Goal: Complete application form

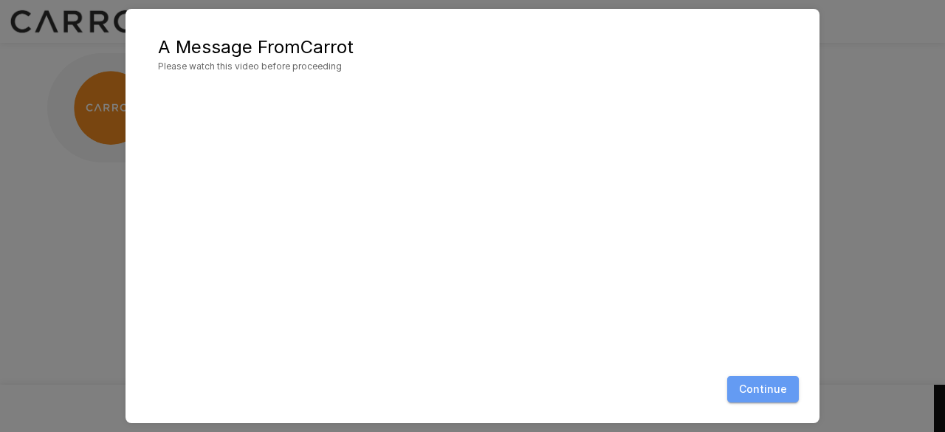
click at [769, 396] on button "Continue" at bounding box center [763, 389] width 72 height 27
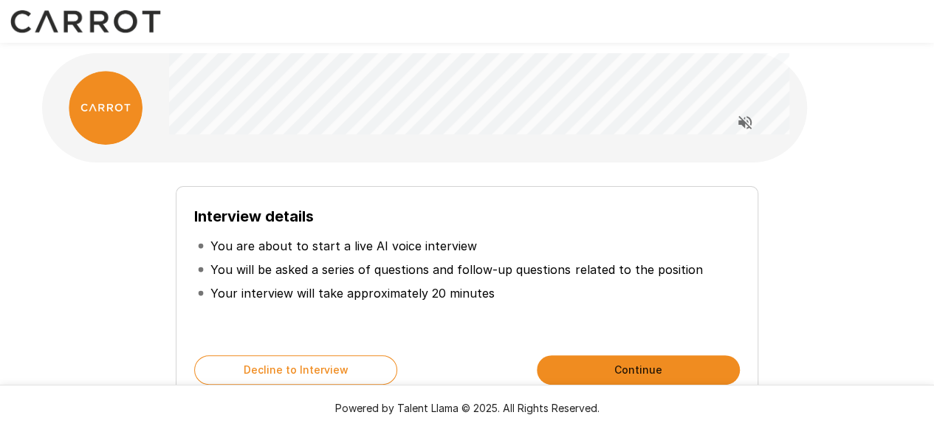
scroll to position [94, 0]
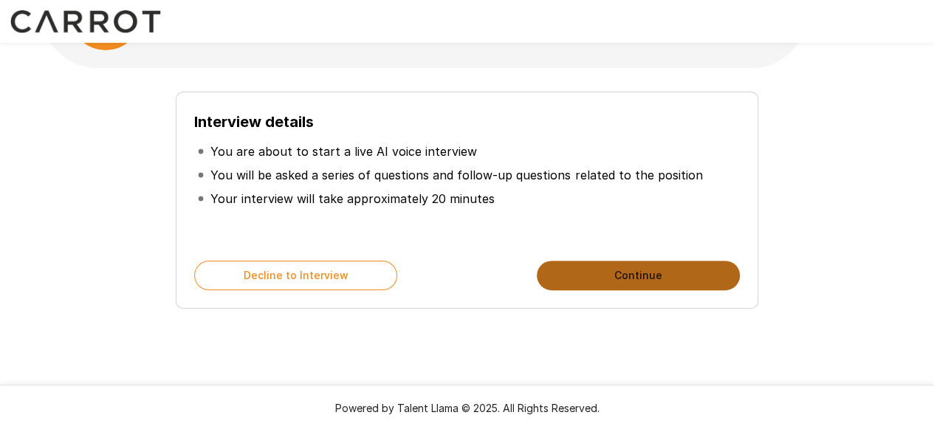
click at [620, 271] on button "Continue" at bounding box center [638, 276] width 203 height 30
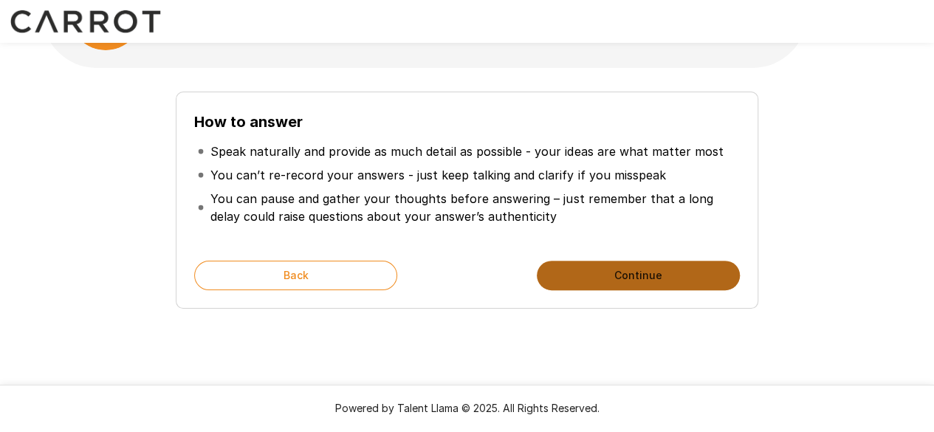
click at [620, 271] on button "Continue" at bounding box center [638, 276] width 203 height 30
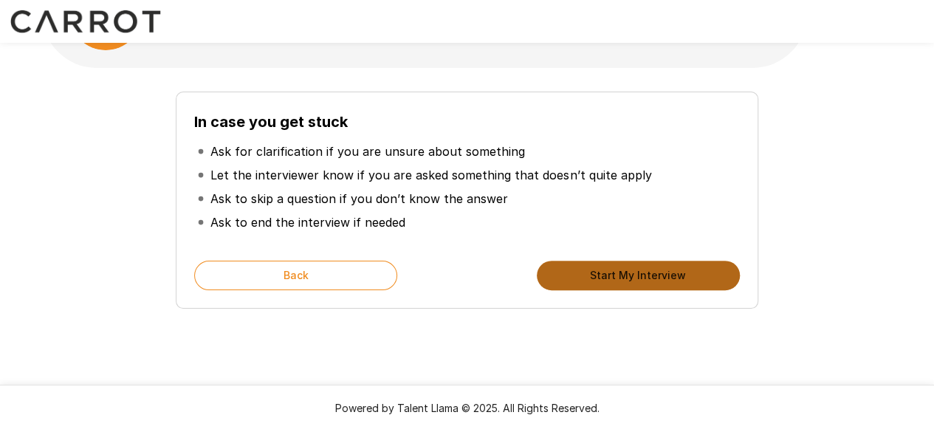
click at [620, 271] on button "Start My Interview" at bounding box center [638, 276] width 203 height 30
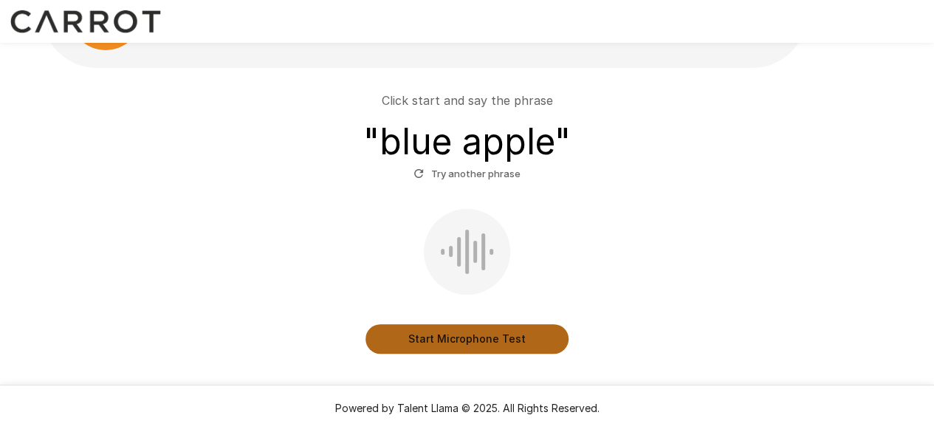
click at [481, 333] on button "Start Microphone Test" at bounding box center [466, 339] width 203 height 30
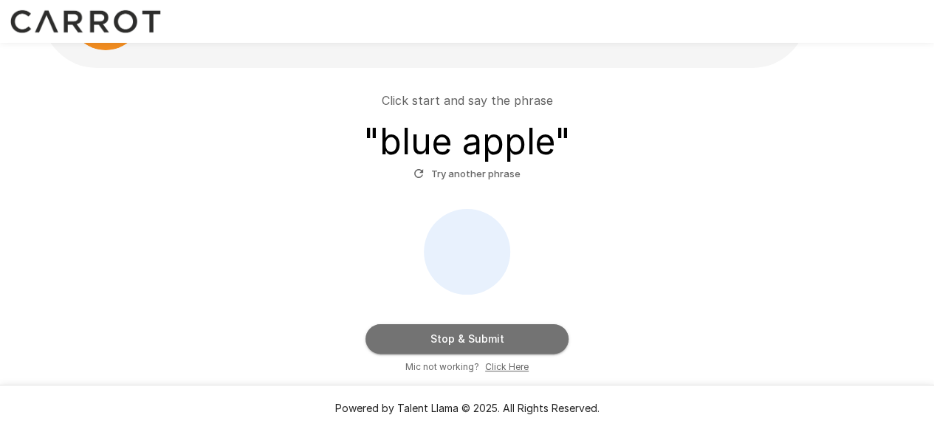
click at [481, 333] on button "Stop & Submit" at bounding box center [466, 339] width 203 height 30
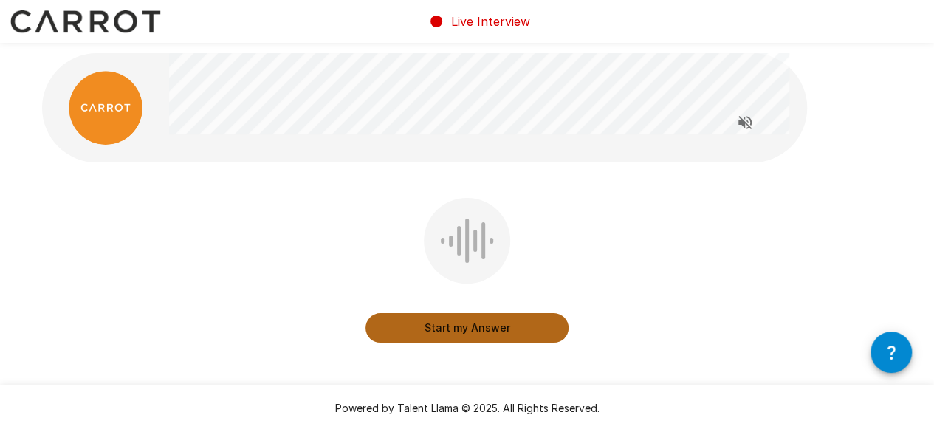
click at [481, 333] on button "Start my Answer" at bounding box center [466, 328] width 203 height 30
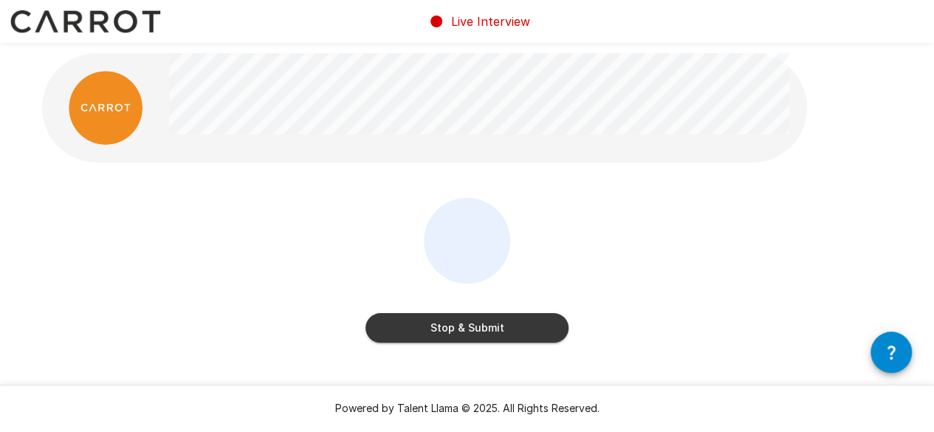
click at [676, 261] on div "Stop & Submit" at bounding box center [467, 281] width 850 height 166
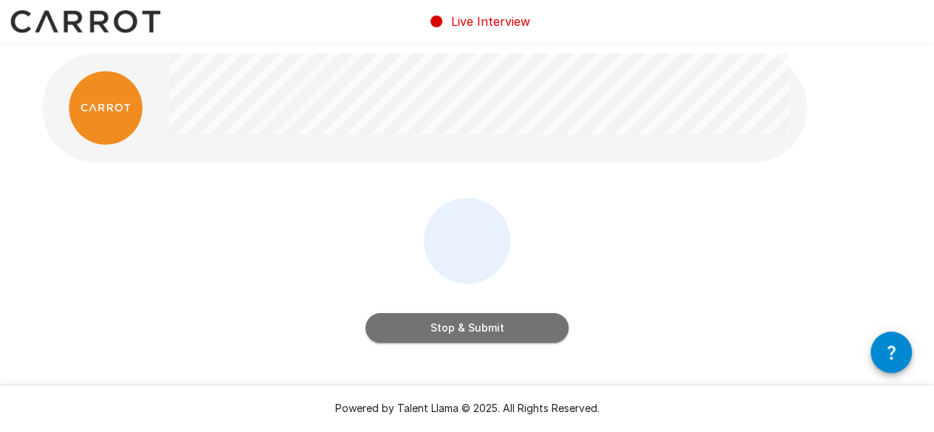
click at [520, 315] on button "Stop & Submit" at bounding box center [466, 328] width 203 height 30
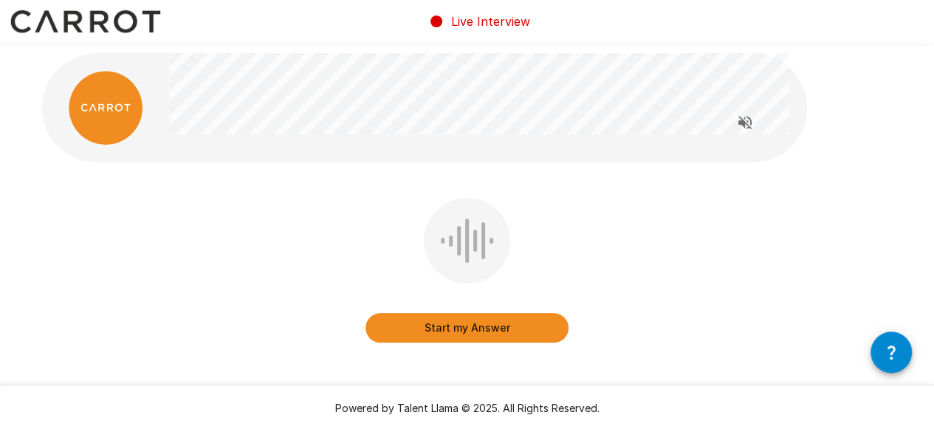
click at [473, 329] on button "Start my Answer" at bounding box center [466, 328] width 203 height 30
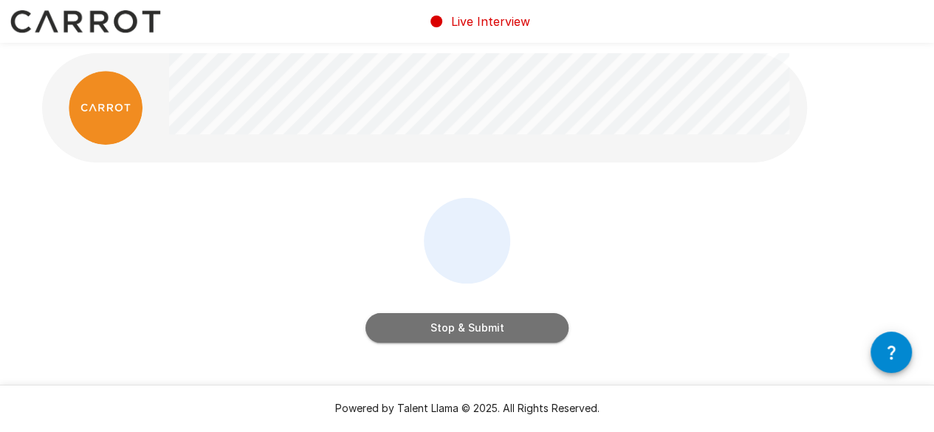
click at [473, 329] on button "Stop & Submit" at bounding box center [466, 328] width 203 height 30
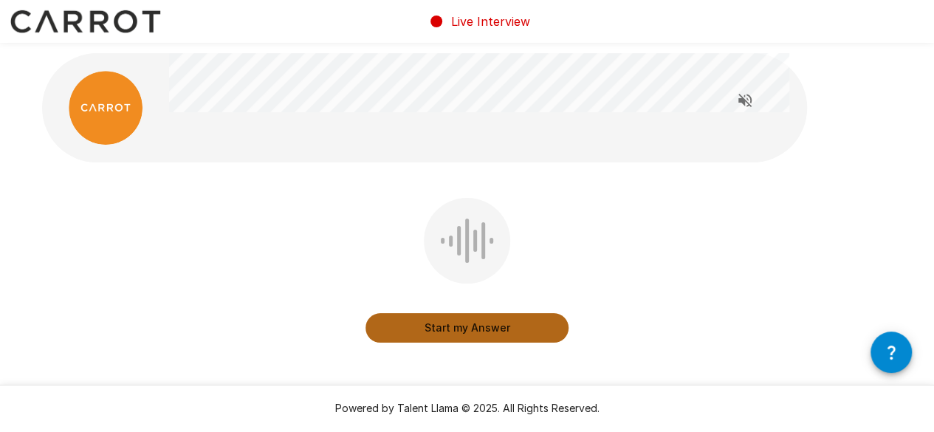
click at [473, 329] on button "Start my Answer" at bounding box center [466, 328] width 203 height 30
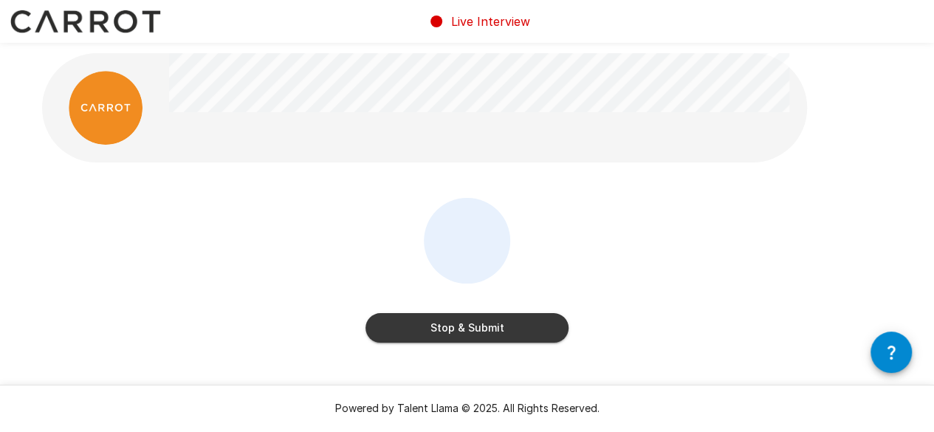
click at [473, 329] on button "Stop & Submit" at bounding box center [466, 328] width 203 height 30
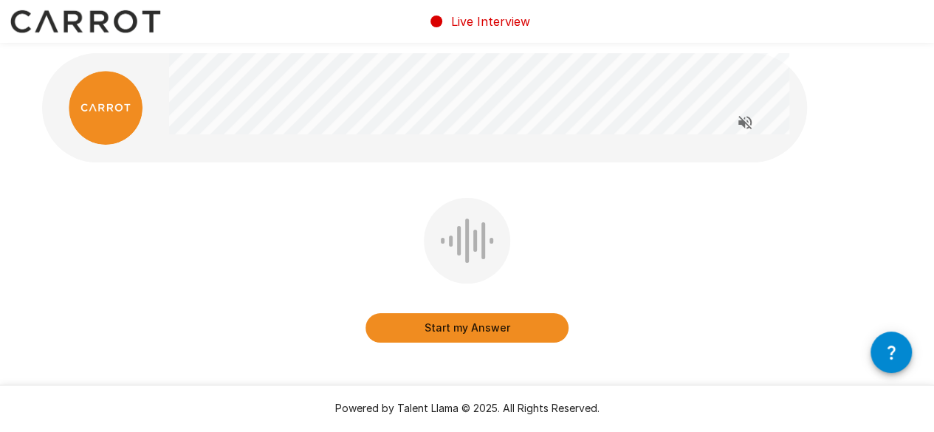
click at [473, 329] on button "Start my Answer" at bounding box center [466, 328] width 203 height 30
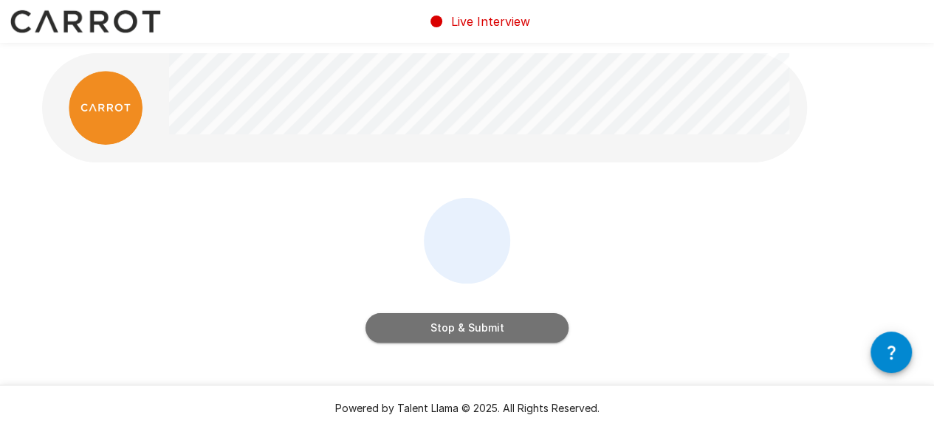
click at [473, 329] on button "Stop & Submit" at bounding box center [466, 328] width 203 height 30
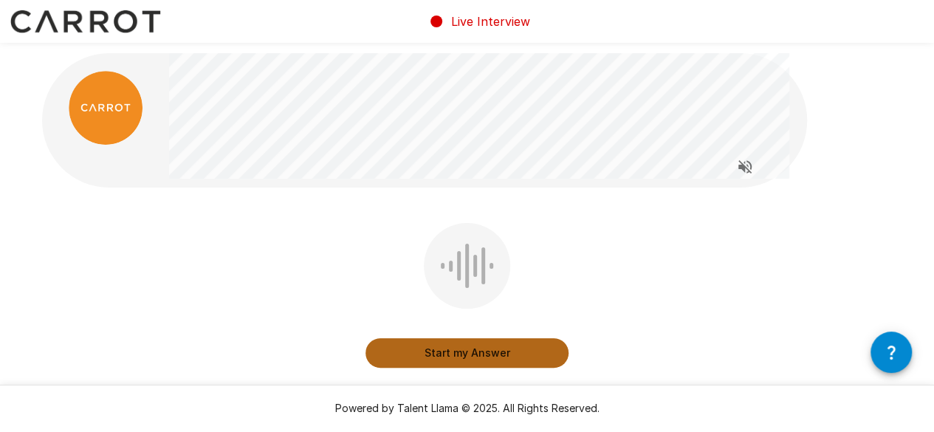
click at [498, 358] on button "Start my Answer" at bounding box center [466, 353] width 203 height 30
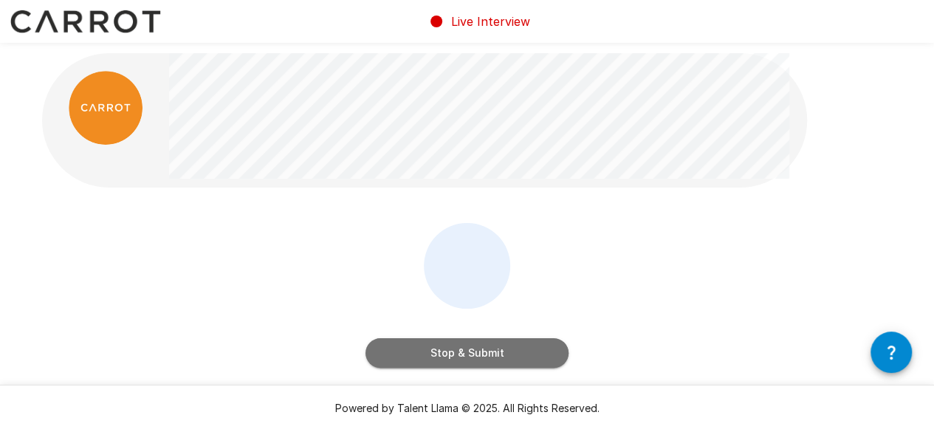
click at [498, 358] on button "Stop & Submit" at bounding box center [466, 353] width 203 height 30
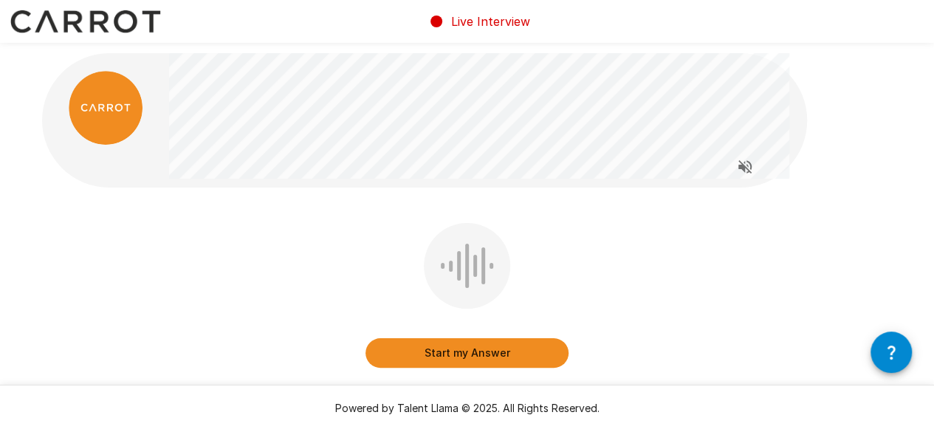
click at [475, 348] on button "Start my Answer" at bounding box center [466, 353] width 203 height 30
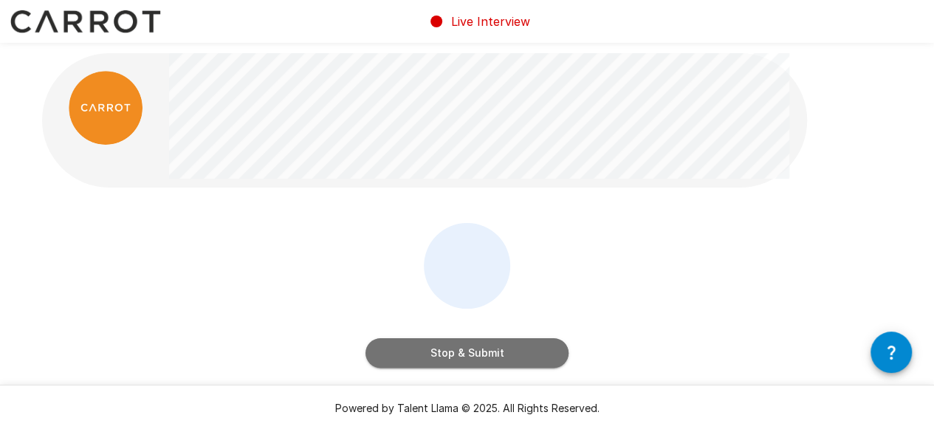
click at [475, 348] on button "Stop & Submit" at bounding box center [466, 353] width 203 height 30
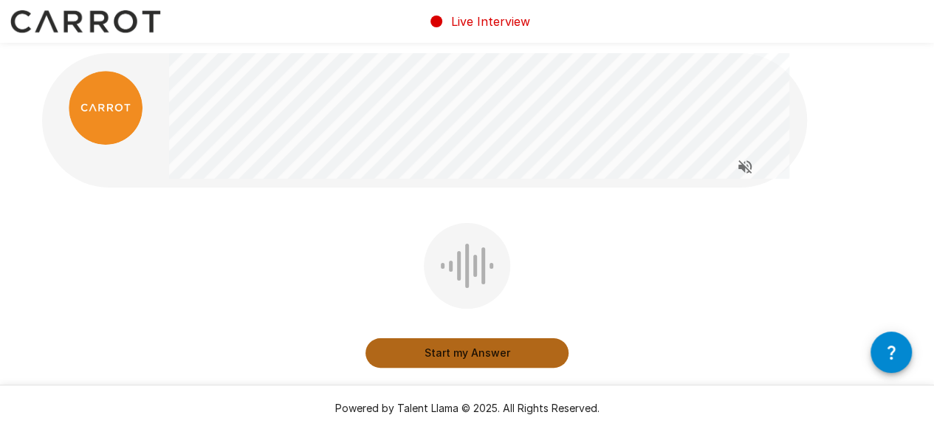
click at [475, 348] on button "Start my Answer" at bounding box center [466, 353] width 203 height 30
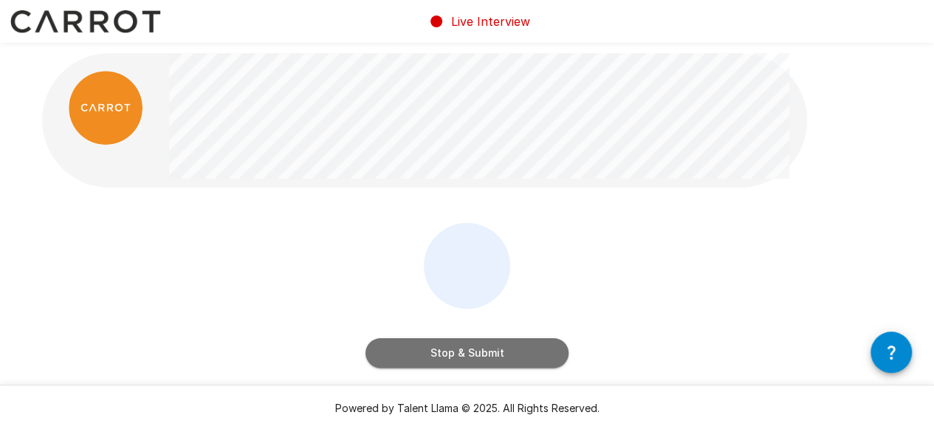
click at [475, 348] on button "Stop & Submit" at bounding box center [466, 353] width 203 height 30
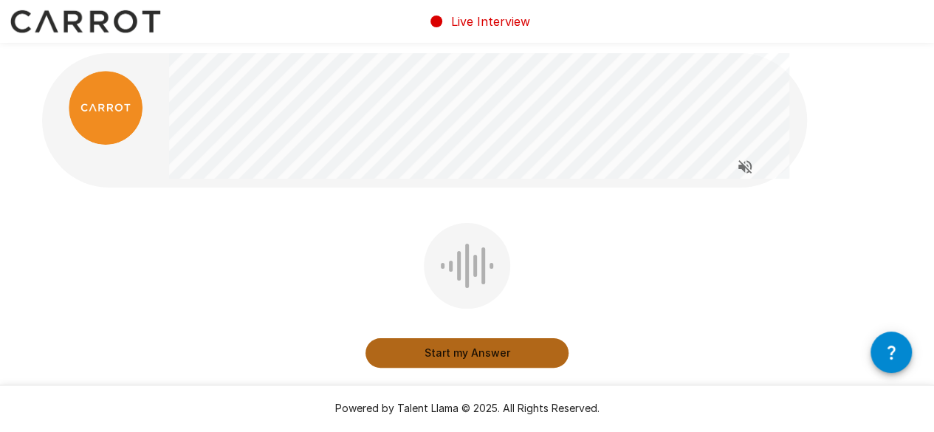
click at [475, 348] on button "Start my Answer" at bounding box center [466, 353] width 203 height 30
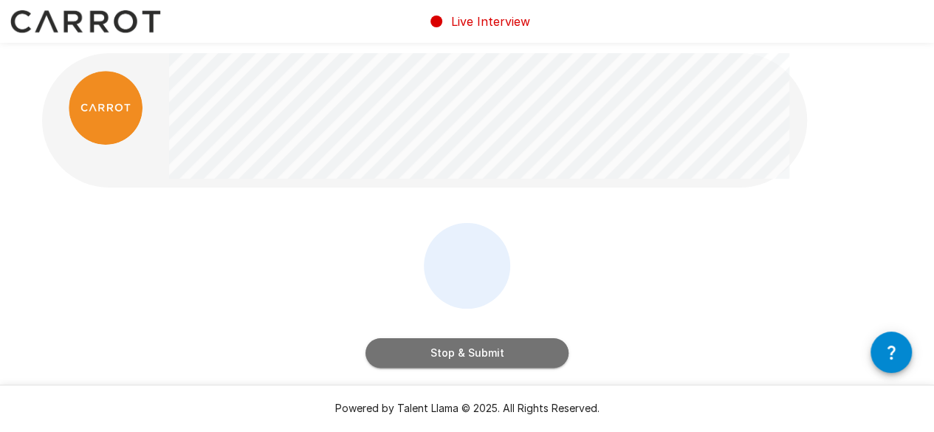
click at [475, 348] on button "Stop & Submit" at bounding box center [466, 353] width 203 height 30
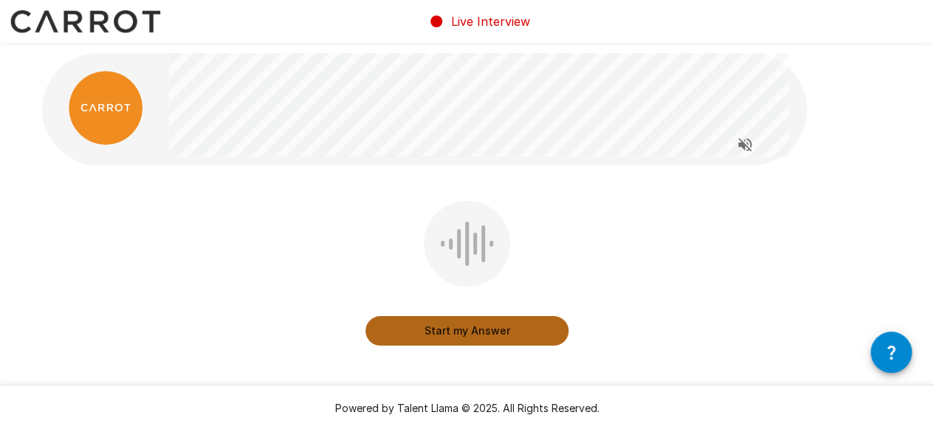
click at [469, 331] on button "Start my Answer" at bounding box center [466, 331] width 203 height 30
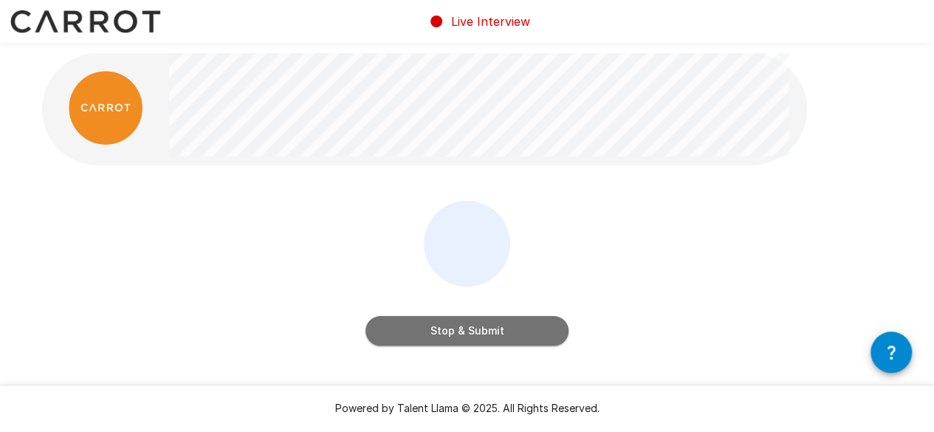
click at [469, 331] on button "Stop & Submit" at bounding box center [466, 331] width 203 height 30
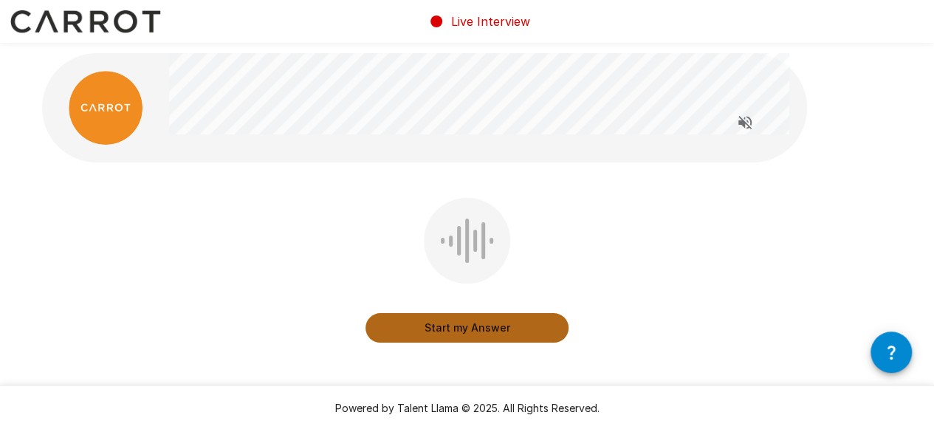
click at [469, 331] on button "Start my Answer" at bounding box center [466, 328] width 203 height 30
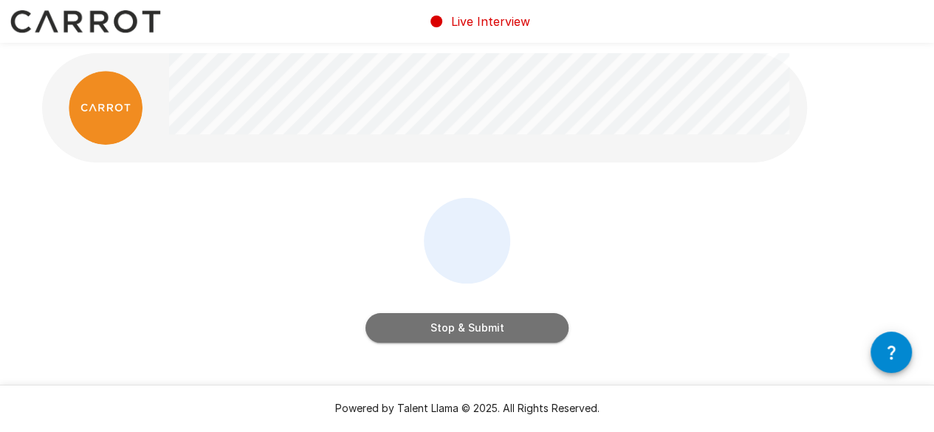
click at [469, 331] on button "Stop & Submit" at bounding box center [466, 328] width 203 height 30
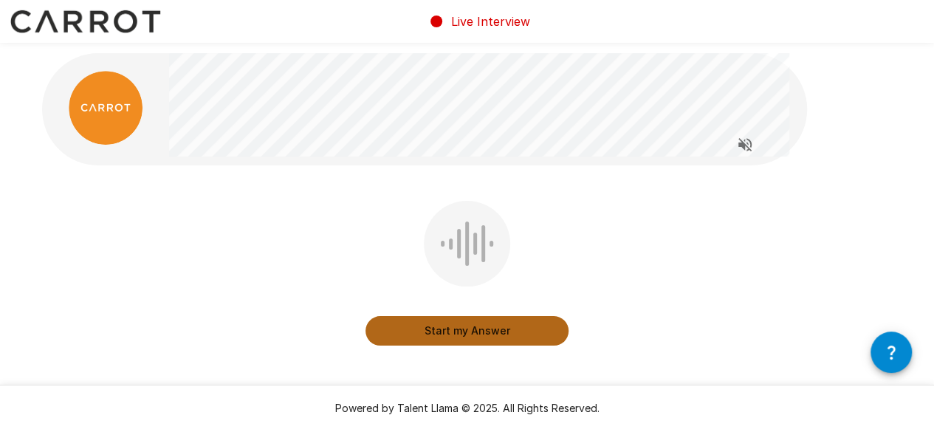
click at [456, 334] on button "Start my Answer" at bounding box center [466, 331] width 203 height 30
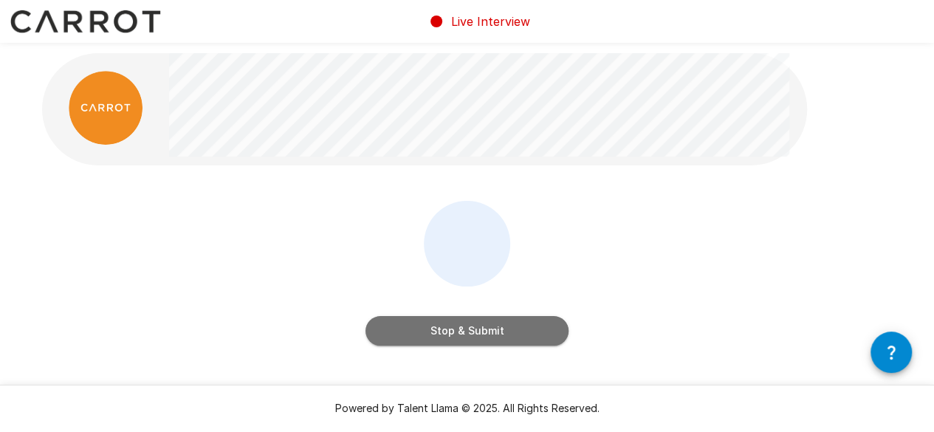
click at [456, 334] on button "Stop & Submit" at bounding box center [466, 331] width 203 height 30
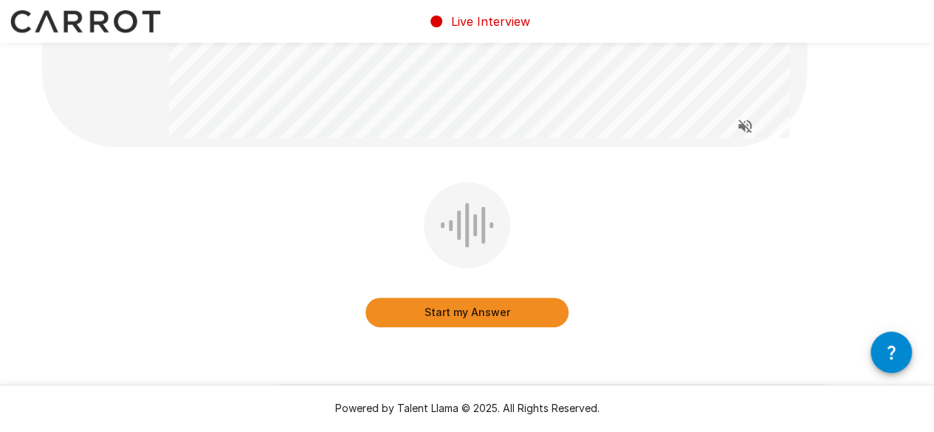
scroll to position [314, 0]
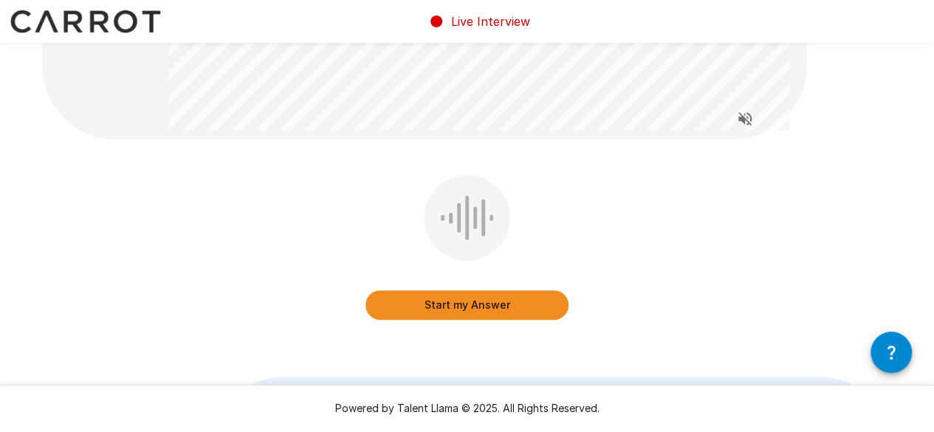
click at [472, 296] on button "Start my Answer" at bounding box center [466, 305] width 203 height 30
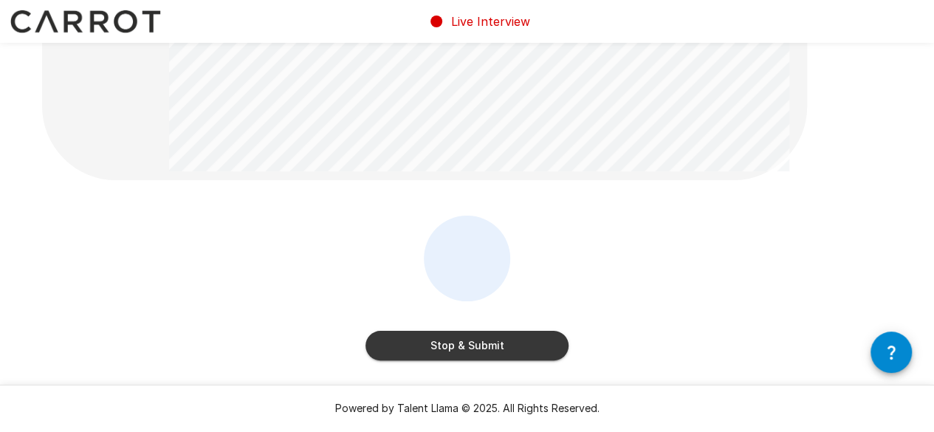
scroll to position [271, 0]
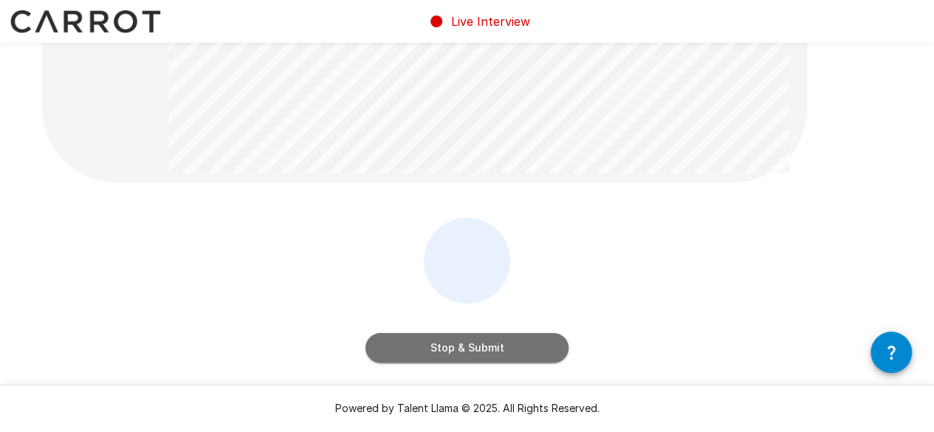
click at [472, 347] on button "Stop & Submit" at bounding box center [466, 348] width 203 height 30
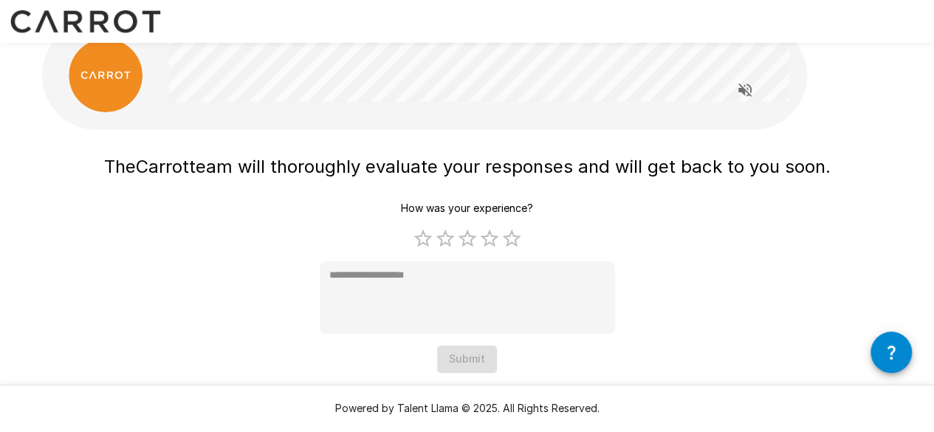
scroll to position [32, 0]
click at [514, 244] on label "5 Stars" at bounding box center [512, 238] width 22 height 22
type textarea "*"
click at [472, 360] on button "Submit" at bounding box center [467, 358] width 60 height 27
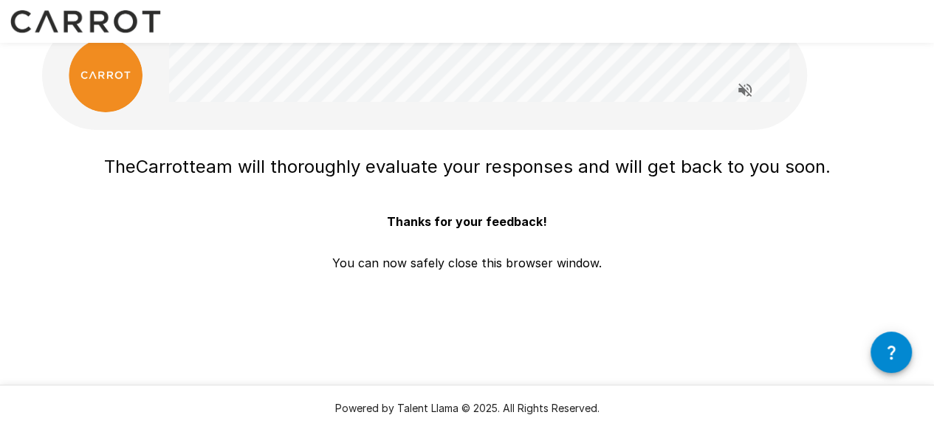
scroll to position [0, 0]
